Goal: Task Accomplishment & Management: Use online tool/utility

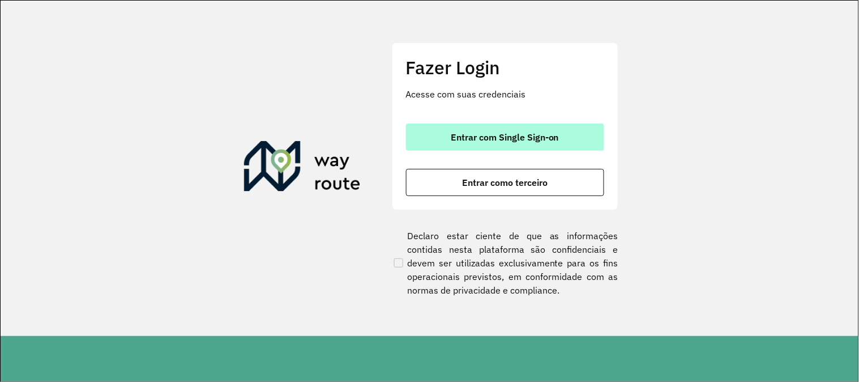
click at [504, 139] on span "Entrar com Single Sign-on" at bounding box center [505, 136] width 108 height 9
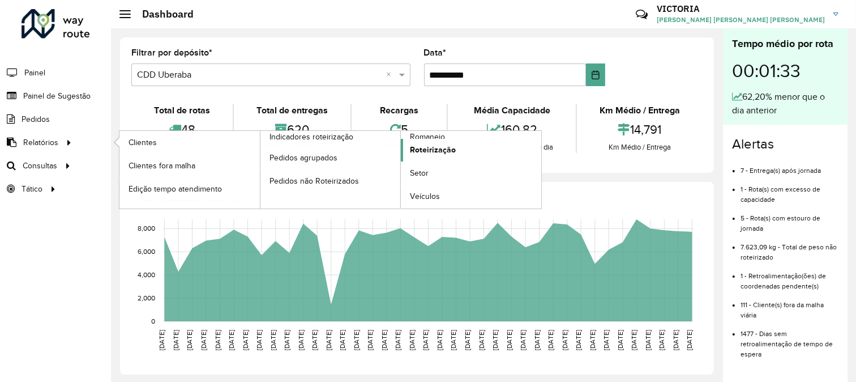
click at [464, 149] on link "Roteirização" at bounding box center [471, 150] width 140 height 23
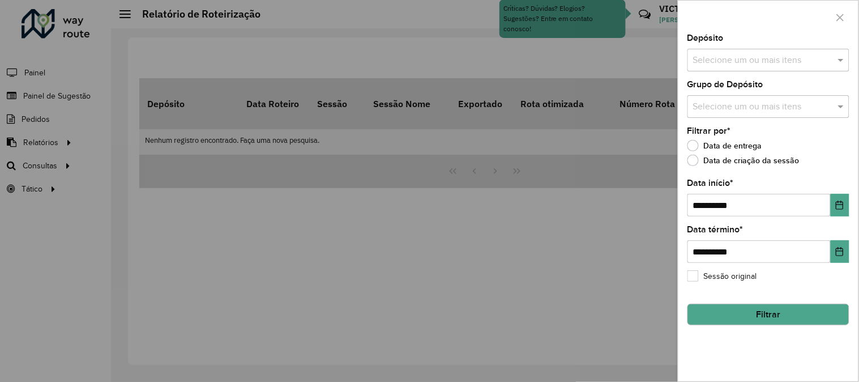
click at [175, 161] on div at bounding box center [429, 191] width 859 height 382
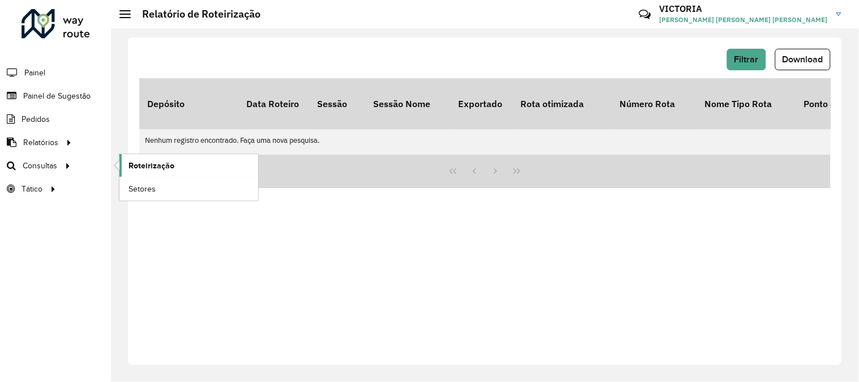
click at [173, 170] on span "Roteirização" at bounding box center [152, 166] width 46 height 12
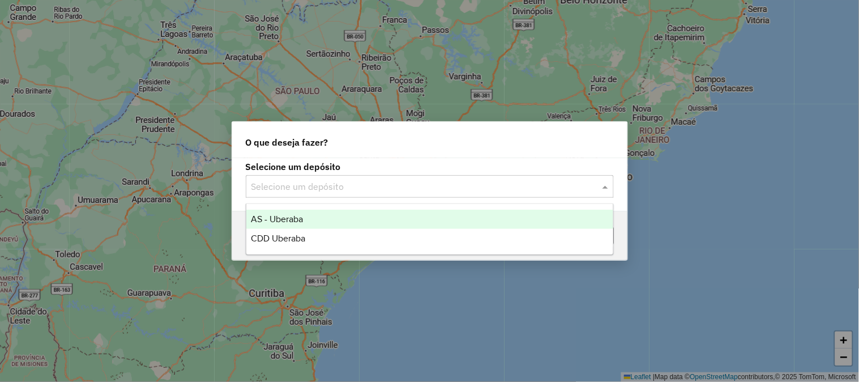
click at [342, 186] on input "text" at bounding box center [418, 187] width 334 height 14
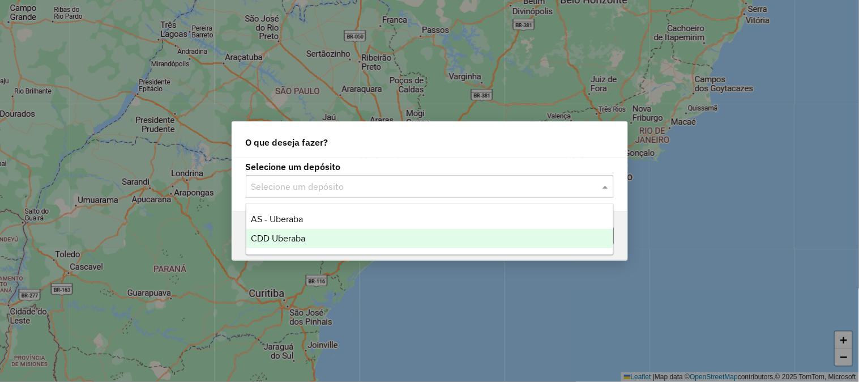
click at [333, 238] on div "CDD Uberaba" at bounding box center [429, 238] width 367 height 19
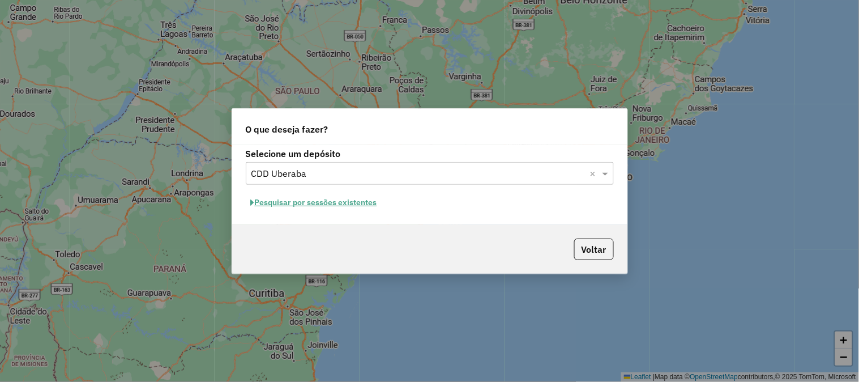
click at [348, 207] on button "Pesquisar por sessões existentes" at bounding box center [314, 203] width 136 height 18
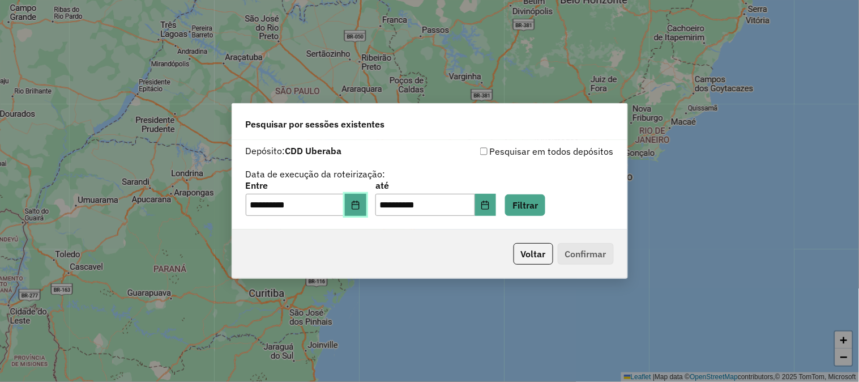
click at [366, 201] on button "Choose Date" at bounding box center [356, 205] width 22 height 23
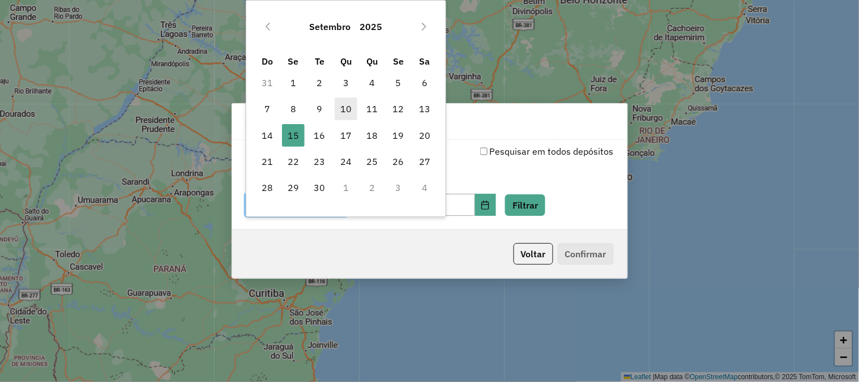
click at [353, 105] on span "10" at bounding box center [346, 108] width 23 height 23
type input "**********"
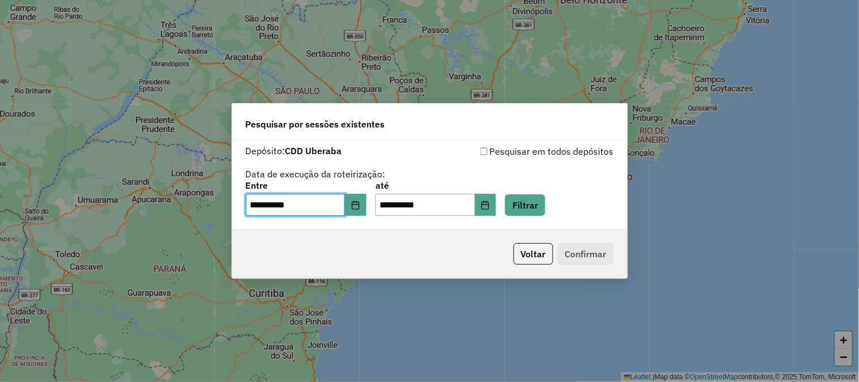
click at [519, 207] on div "**********" at bounding box center [430, 198] width 368 height 35
click at [496, 206] on button "Choose Date" at bounding box center [486, 205] width 22 height 23
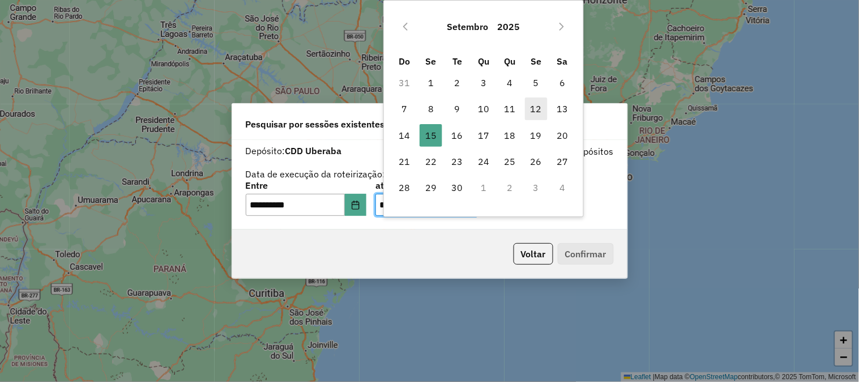
click at [531, 106] on span "12" at bounding box center [536, 108] width 23 height 23
type input "**********"
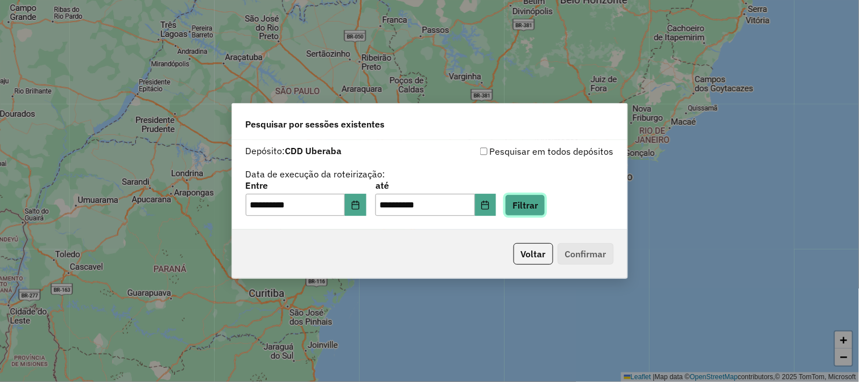
click at [533, 205] on button "Filtrar" at bounding box center [525, 205] width 40 height 22
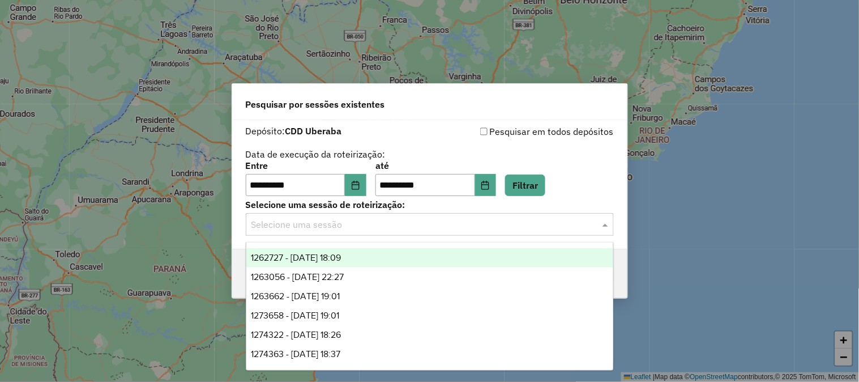
click at [364, 222] on input "text" at bounding box center [418, 225] width 334 height 14
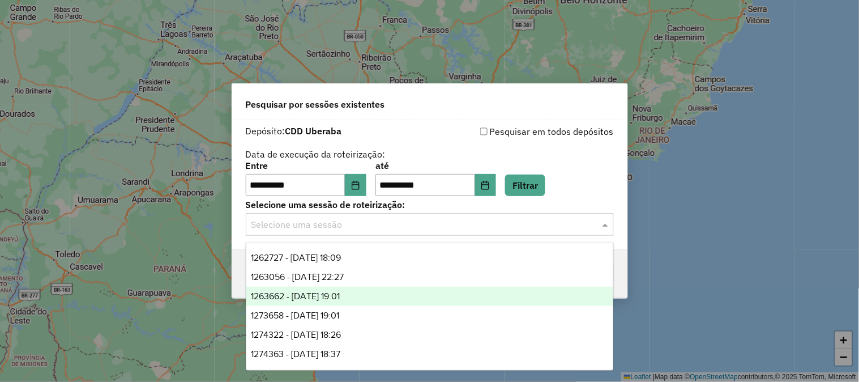
click at [411, 303] on div "1263662 - [DATE] 19:01" at bounding box center [429, 295] width 367 height 19
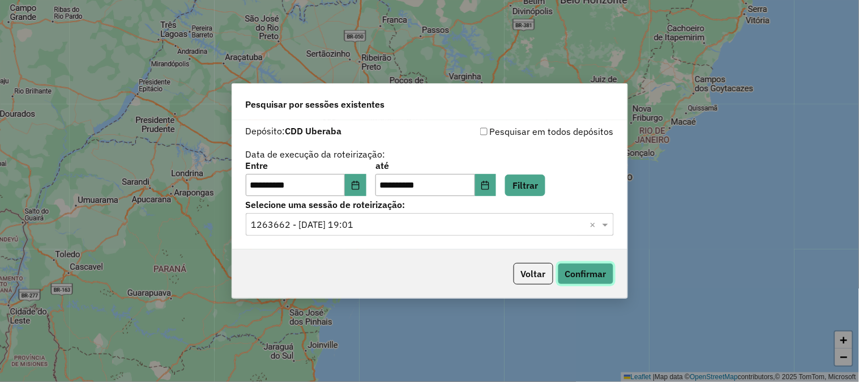
click at [578, 269] on button "Confirmar" at bounding box center [586, 274] width 56 height 22
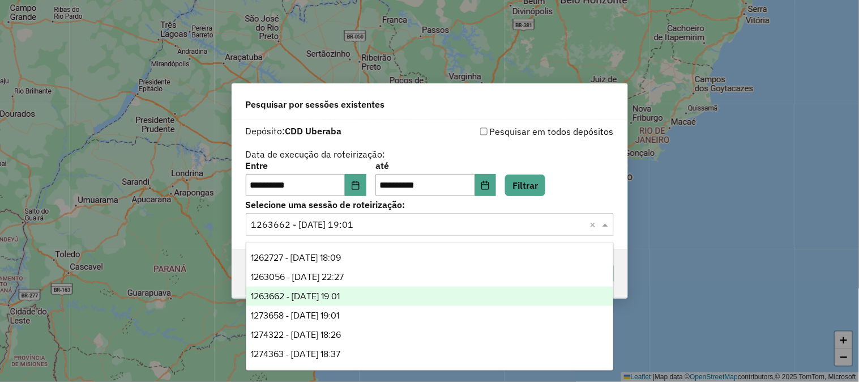
click at [400, 220] on input "text" at bounding box center [418, 225] width 334 height 14
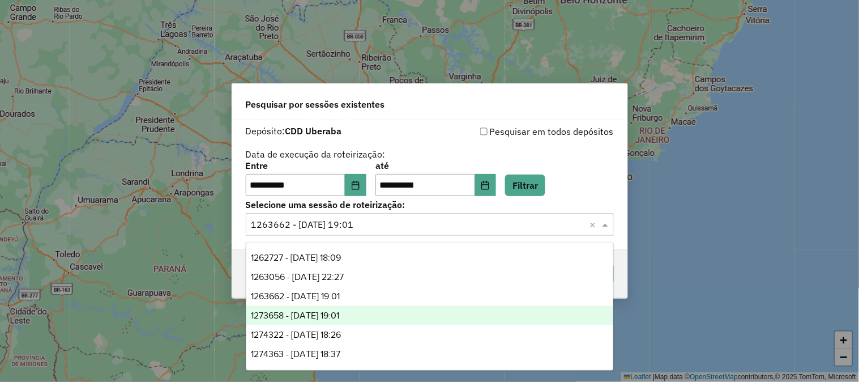
click at [370, 319] on div "1273658 - [DATE] 19:01" at bounding box center [429, 315] width 367 height 19
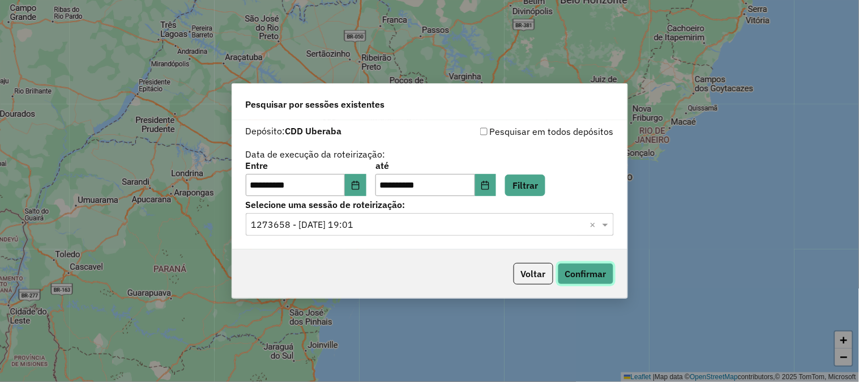
click at [574, 269] on button "Confirmar" at bounding box center [586, 274] width 56 height 22
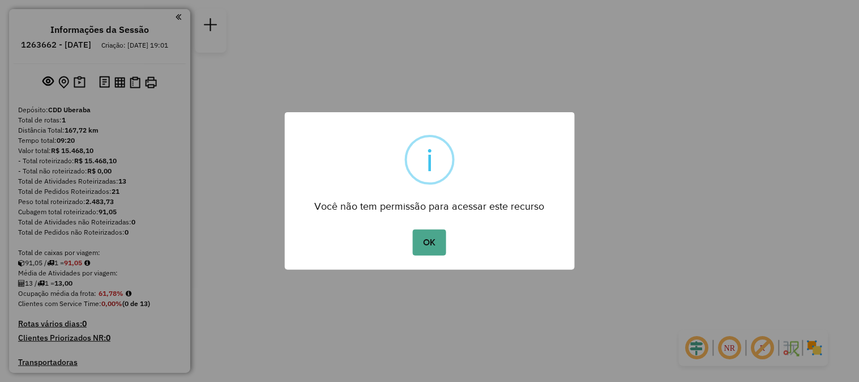
click at [408, 234] on div "OK No Cancel" at bounding box center [430, 242] width 290 height 32
click at [422, 240] on button "OK" at bounding box center [429, 242] width 33 height 26
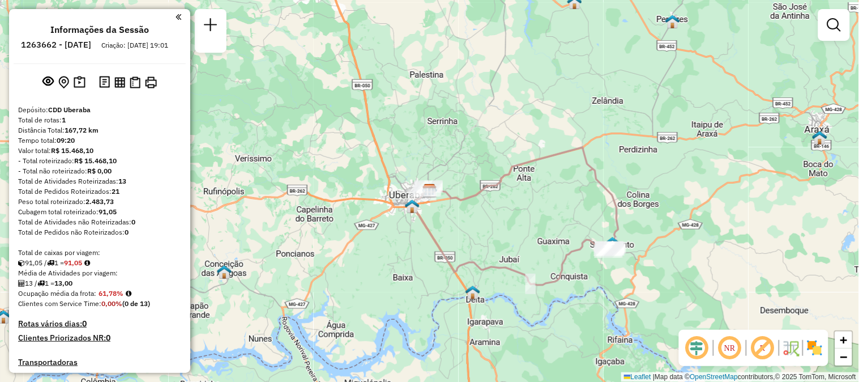
scroll to position [148, 0]
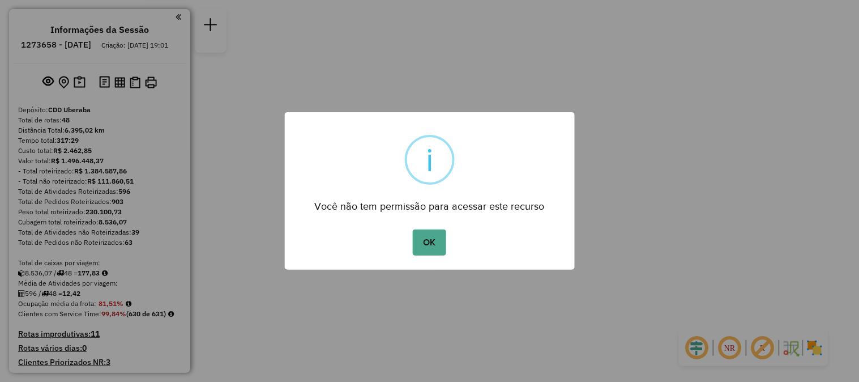
click at [400, 238] on div "OK No Cancel" at bounding box center [430, 242] width 290 height 32
click at [429, 242] on button "OK" at bounding box center [429, 242] width 33 height 26
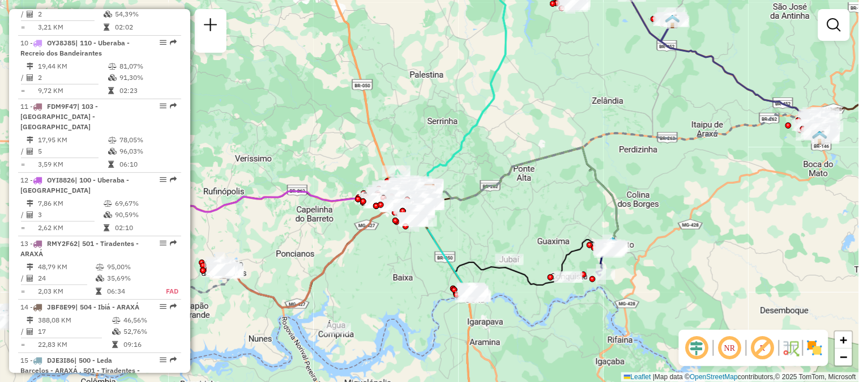
scroll to position [1417, 0]
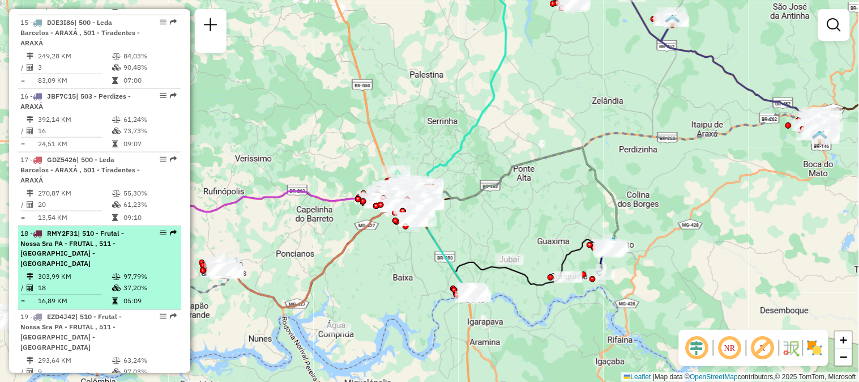
select select "**********"
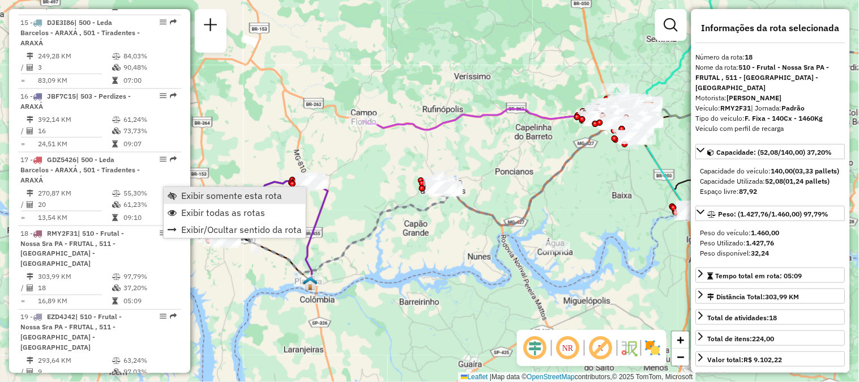
click at [178, 194] on link "Exibir somente esta rota" at bounding box center [235, 195] width 142 height 17
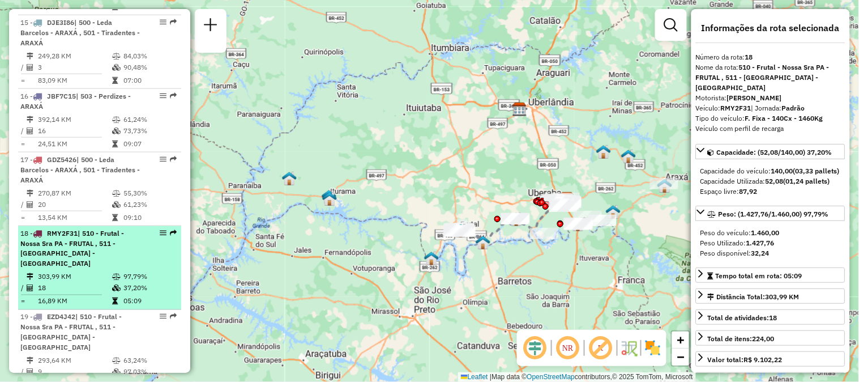
click at [160, 229] on em at bounding box center [163, 232] width 7 height 7
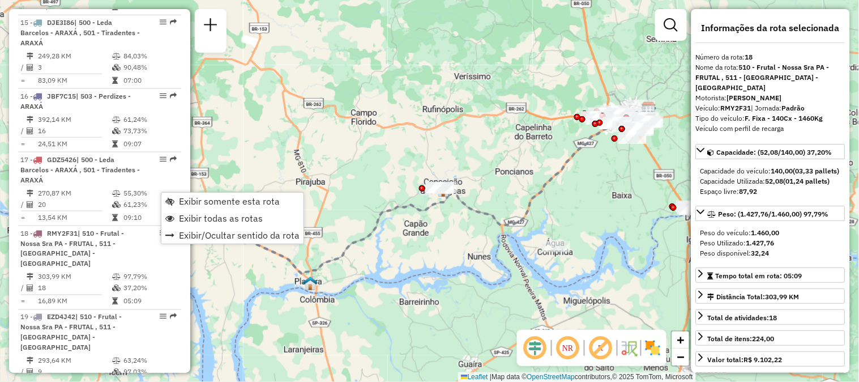
click at [415, 311] on div "Janela de atendimento Grade de atendimento Capacidade Transportadoras Veículos …" at bounding box center [429, 191] width 859 height 382
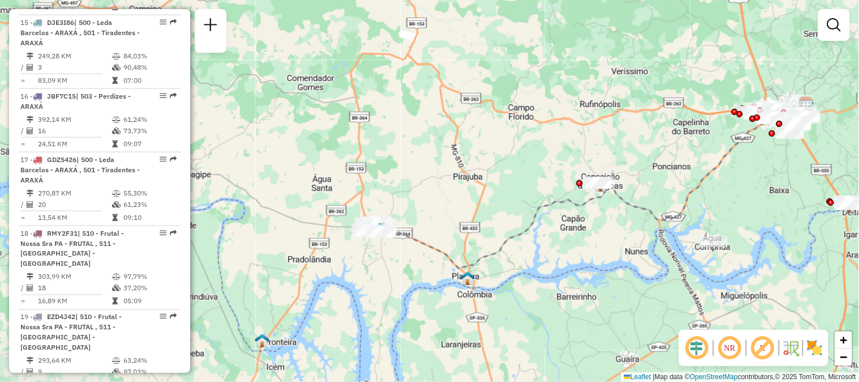
drag, startPoint x: 346, startPoint y: 297, endPoint x: 470, endPoint y: 296, distance: 124.5
click at [470, 296] on div "Janela de atendimento Grade de atendimento Capacidade Transportadoras Veículos …" at bounding box center [429, 191] width 859 height 382
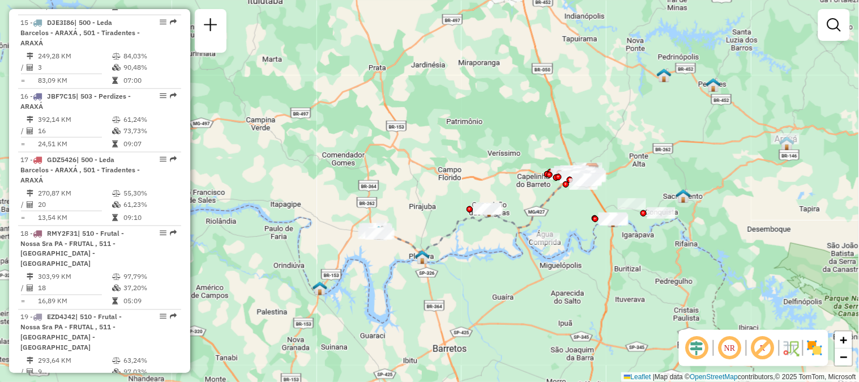
drag, startPoint x: 536, startPoint y: 212, endPoint x: 497, endPoint y: 332, distance: 126.0
click at [497, 332] on div "Janela de atendimento Grade de atendimento Capacidade Transportadoras Veículos …" at bounding box center [429, 191] width 859 height 382
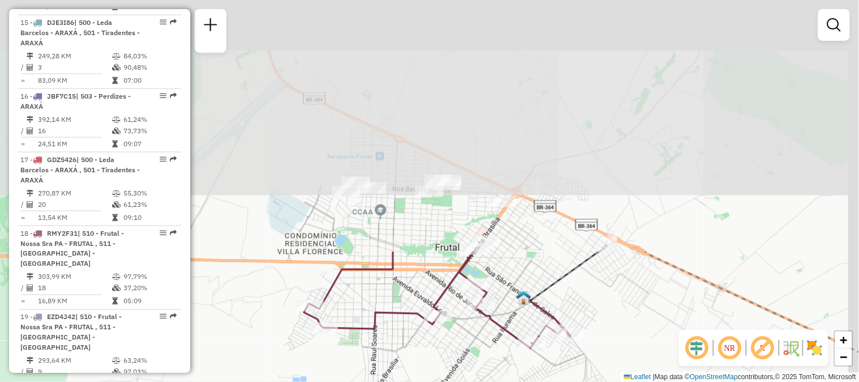
drag, startPoint x: 515, startPoint y: 122, endPoint x: 437, endPoint y: 405, distance: 293.1
click at [437, 381] on html "Aguarde... Pop-up bloqueado! Seu navegador bloqueou automáticamente a abertura …" at bounding box center [429, 191] width 859 height 382
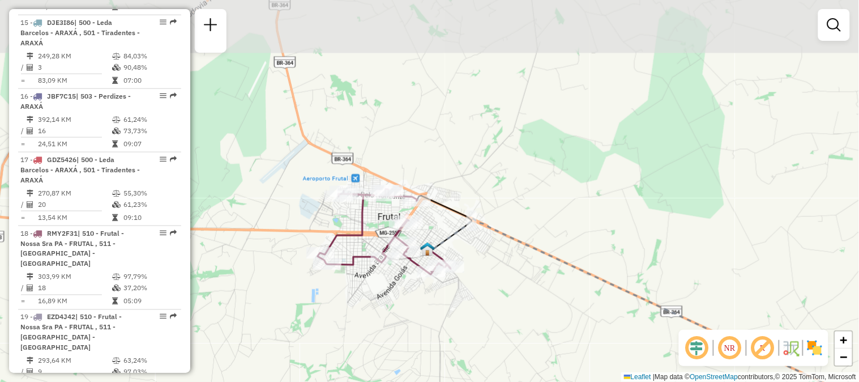
drag, startPoint x: 287, startPoint y: 162, endPoint x: 285, endPoint y: 277, distance: 115.5
click at [285, 277] on div "Janela de atendimento Grade de atendimento Capacidade Transportadoras Veículos …" at bounding box center [429, 191] width 859 height 382
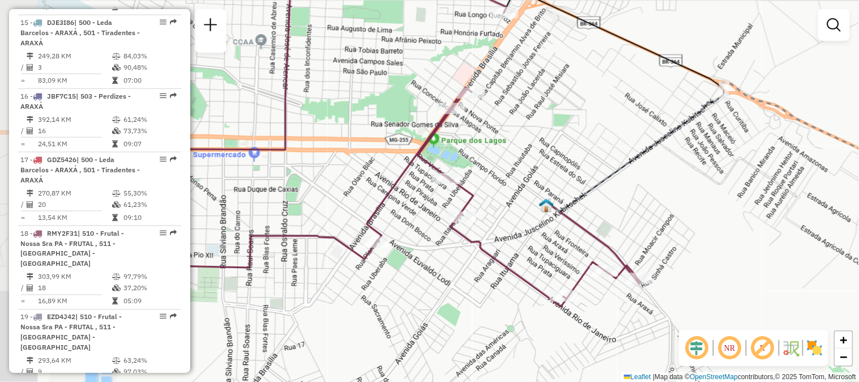
drag, startPoint x: 543, startPoint y: 341, endPoint x: 582, endPoint y: 337, distance: 38.8
click at [582, 337] on div "Janela de atendimento Grade de atendimento Capacidade Transportadoras Veículos …" at bounding box center [429, 191] width 859 height 382
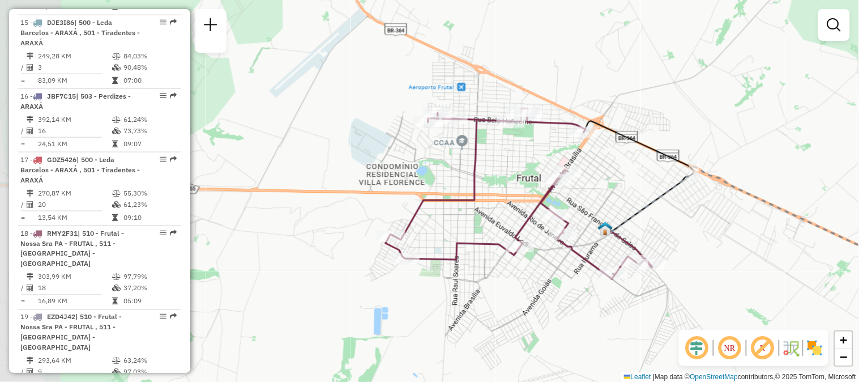
drag, startPoint x: 357, startPoint y: 279, endPoint x: 550, endPoint y: 303, distance: 195.2
click at [550, 303] on div "Janela de atendimento Grade de atendimento Capacidade Transportadoras Veículos …" at bounding box center [429, 191] width 859 height 382
